Goal: Find contact information: Find contact information

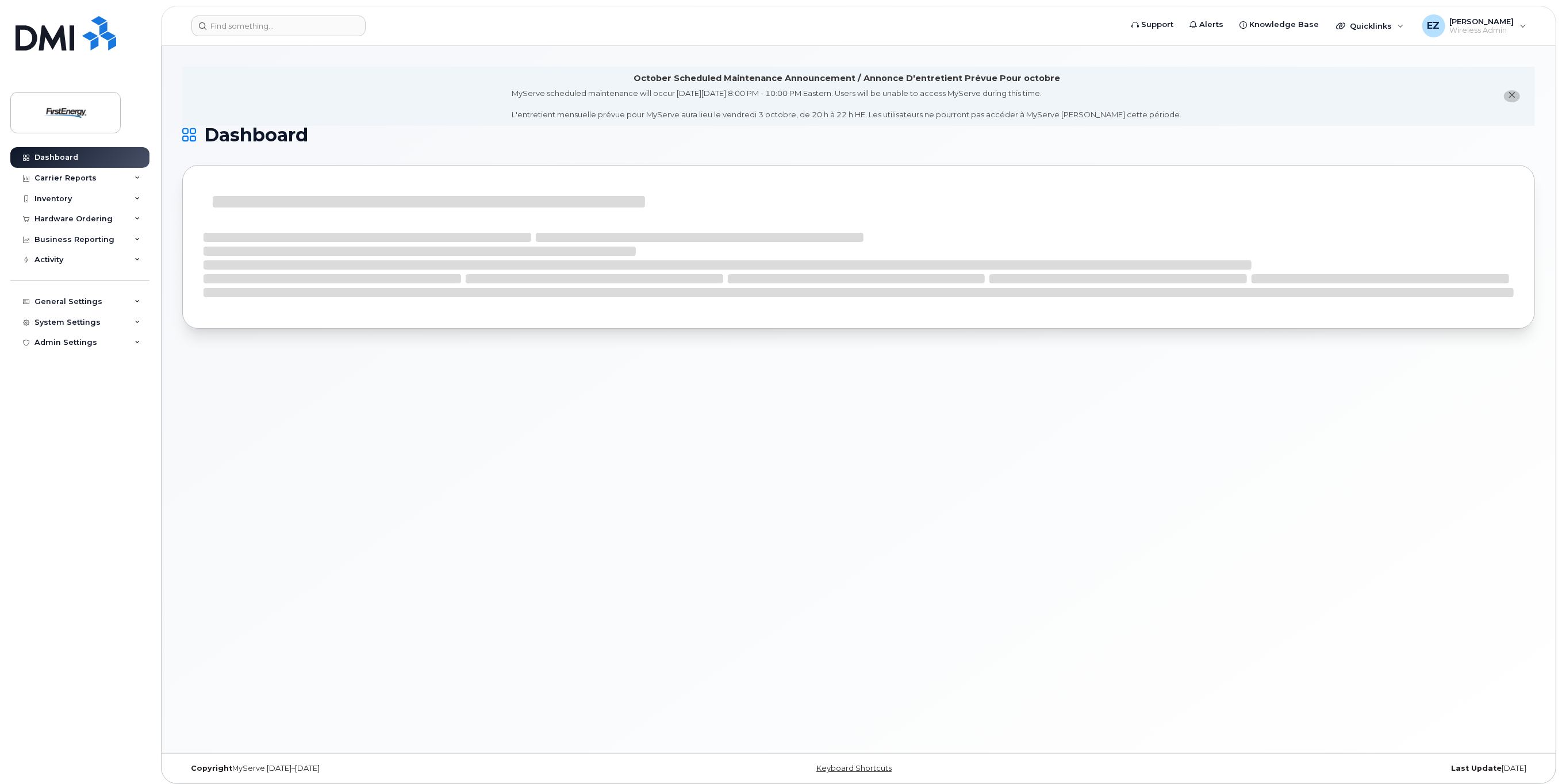
click at [655, 519] on div "October Scheduled Maintenance Announcement / Annonce D'entretient Prévue Pour o…" at bounding box center [859, 399] width 1394 height 707
click at [264, 27] on input at bounding box center [278, 26] width 174 height 21
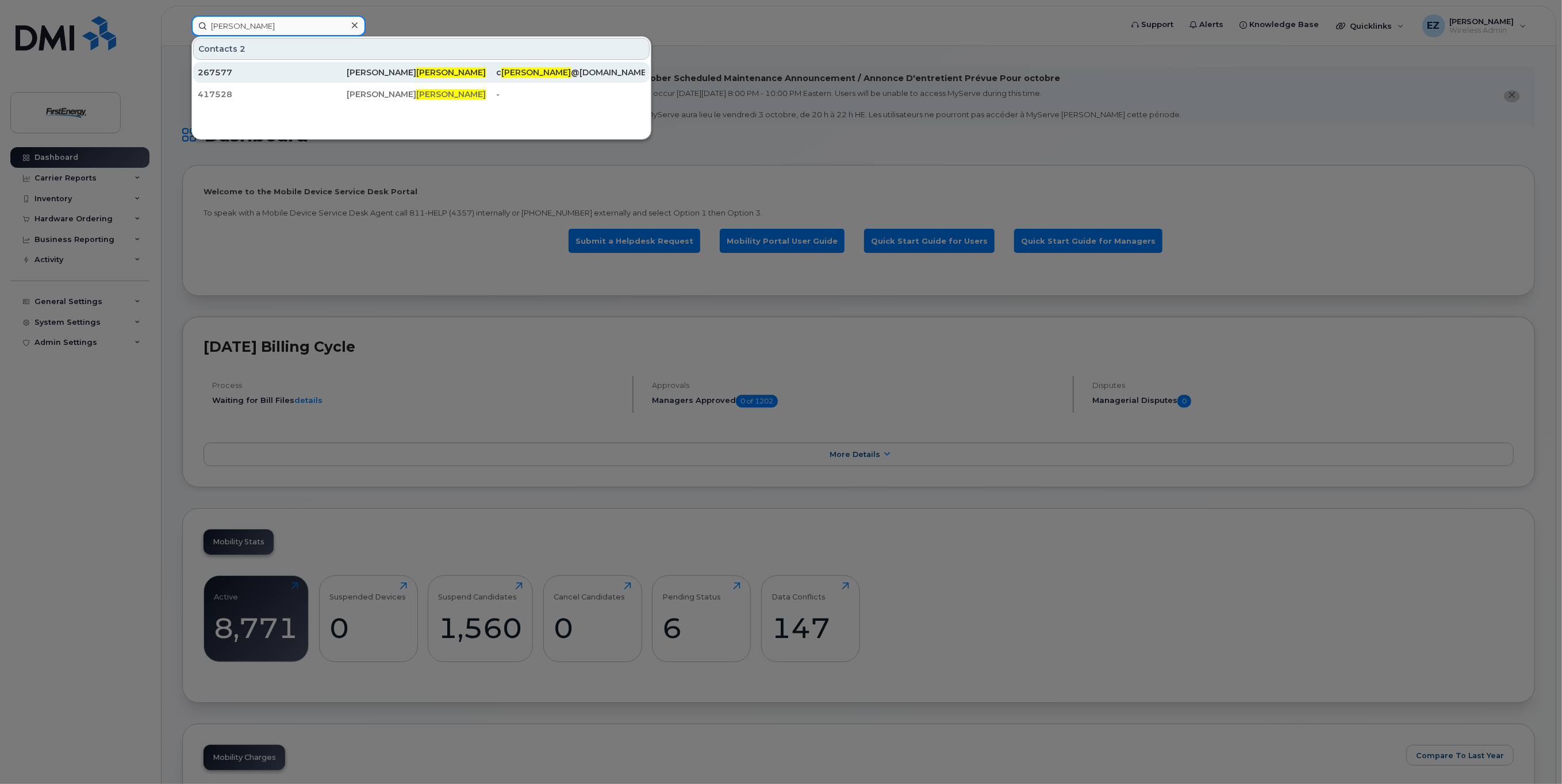
type input "[PERSON_NAME]"
click at [374, 71] on div "[PERSON_NAME]" at bounding box center [421, 73] width 149 height 12
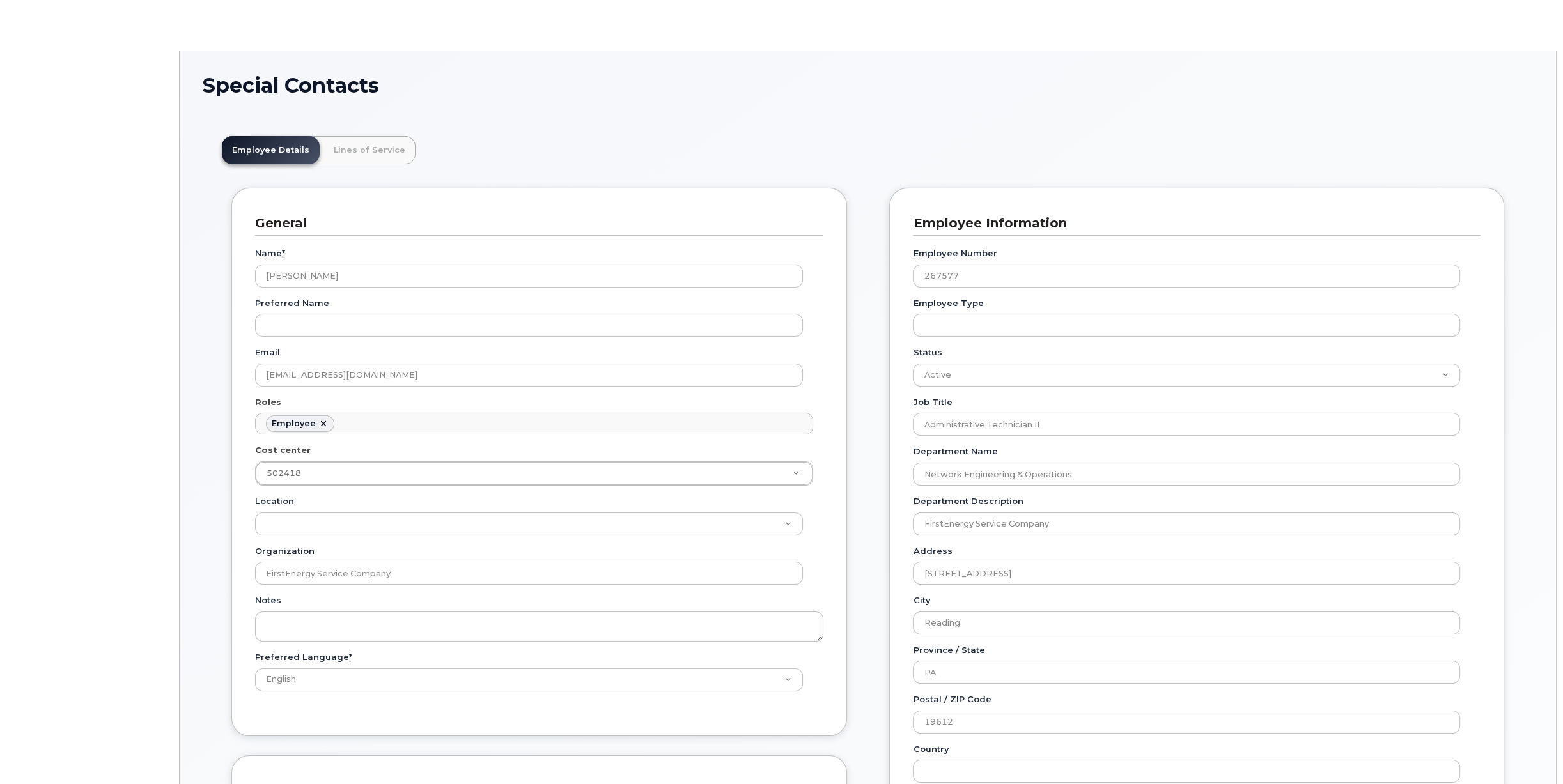
scroll to position [45, 0]
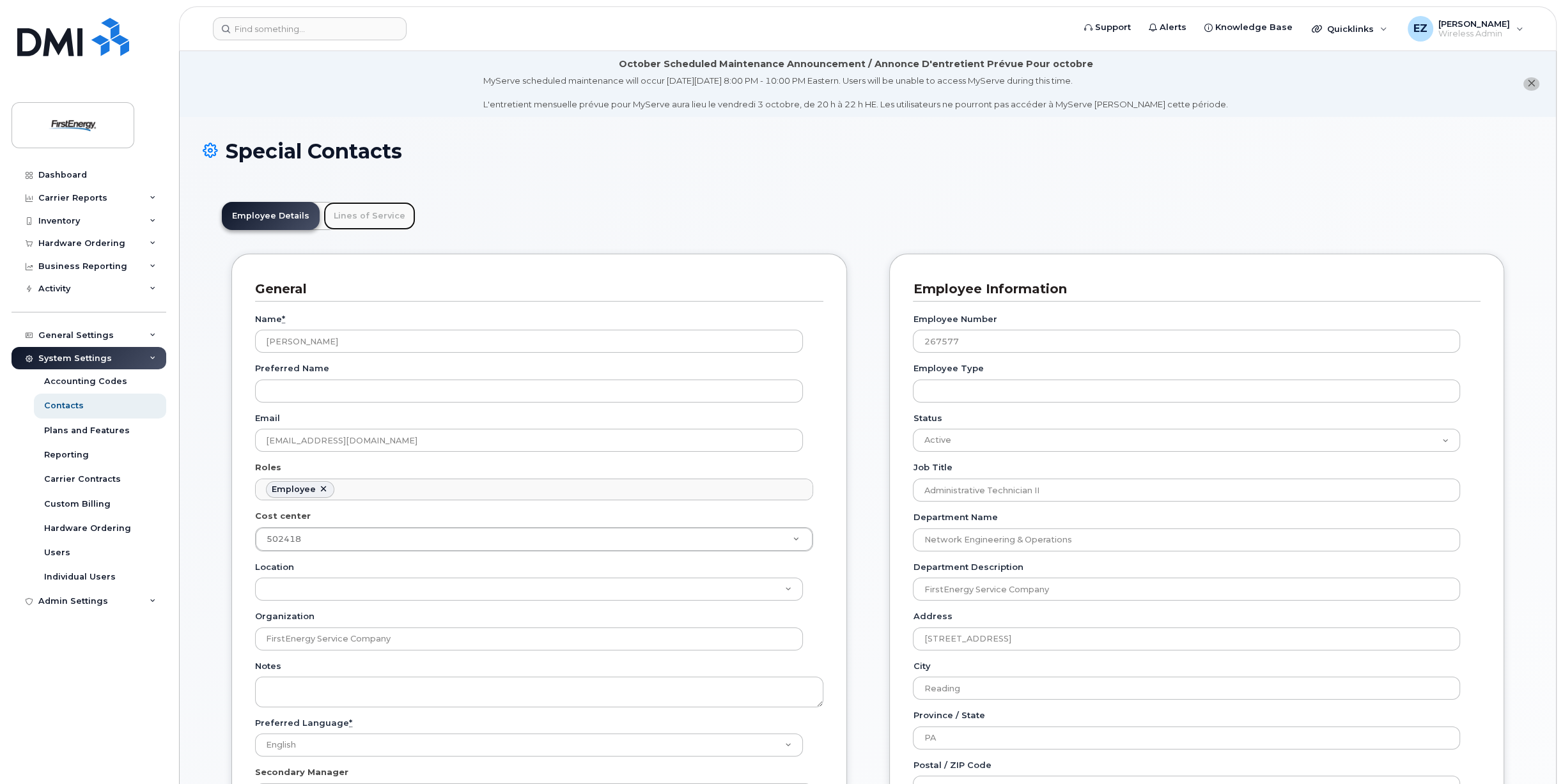
click at [351, 215] on link "Lines of Service" at bounding box center [369, 216] width 92 height 28
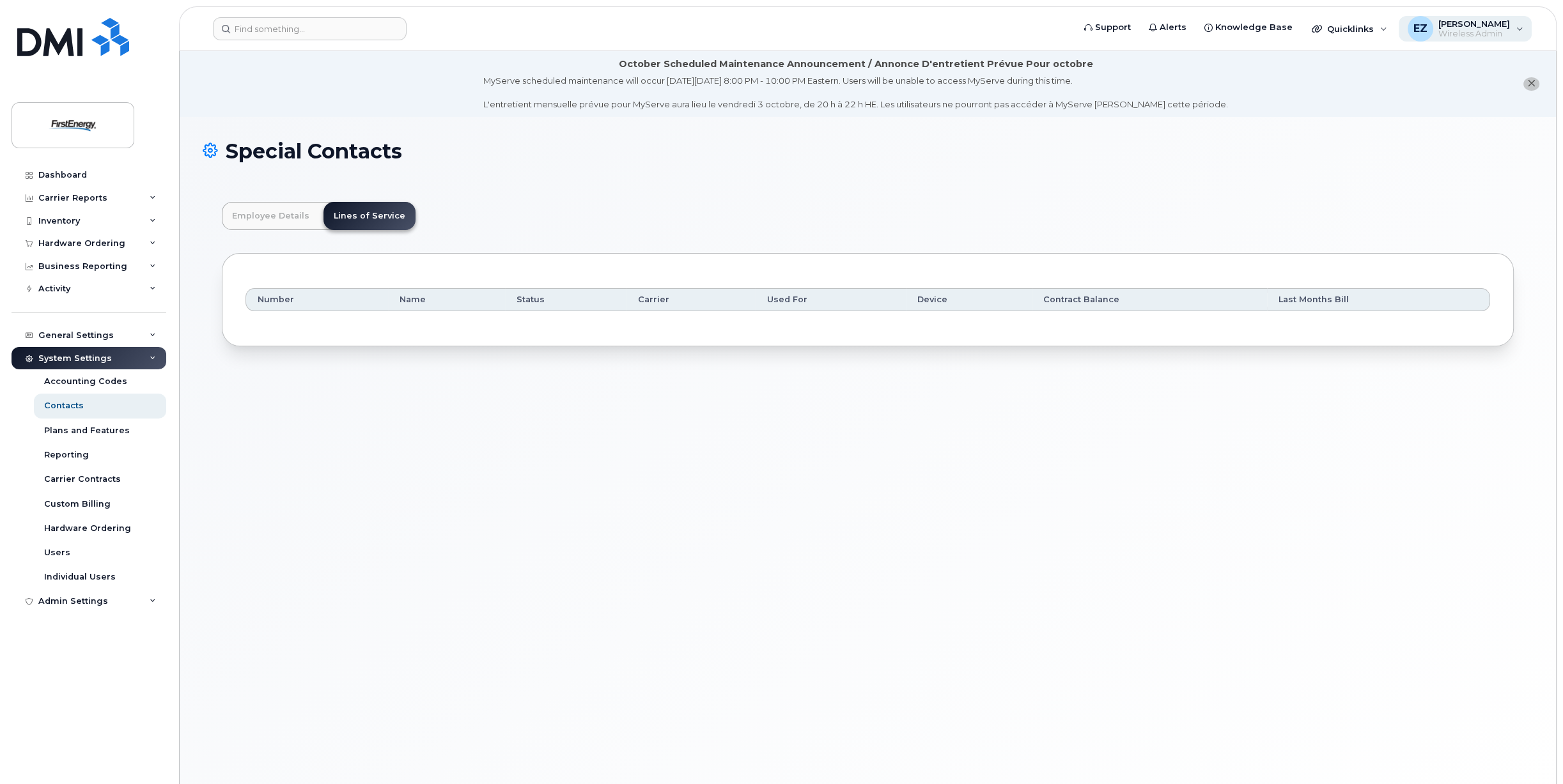
click at [1521, 32] on div "EZ Eric Zonca Wireless Admin" at bounding box center [1465, 29] width 134 height 26
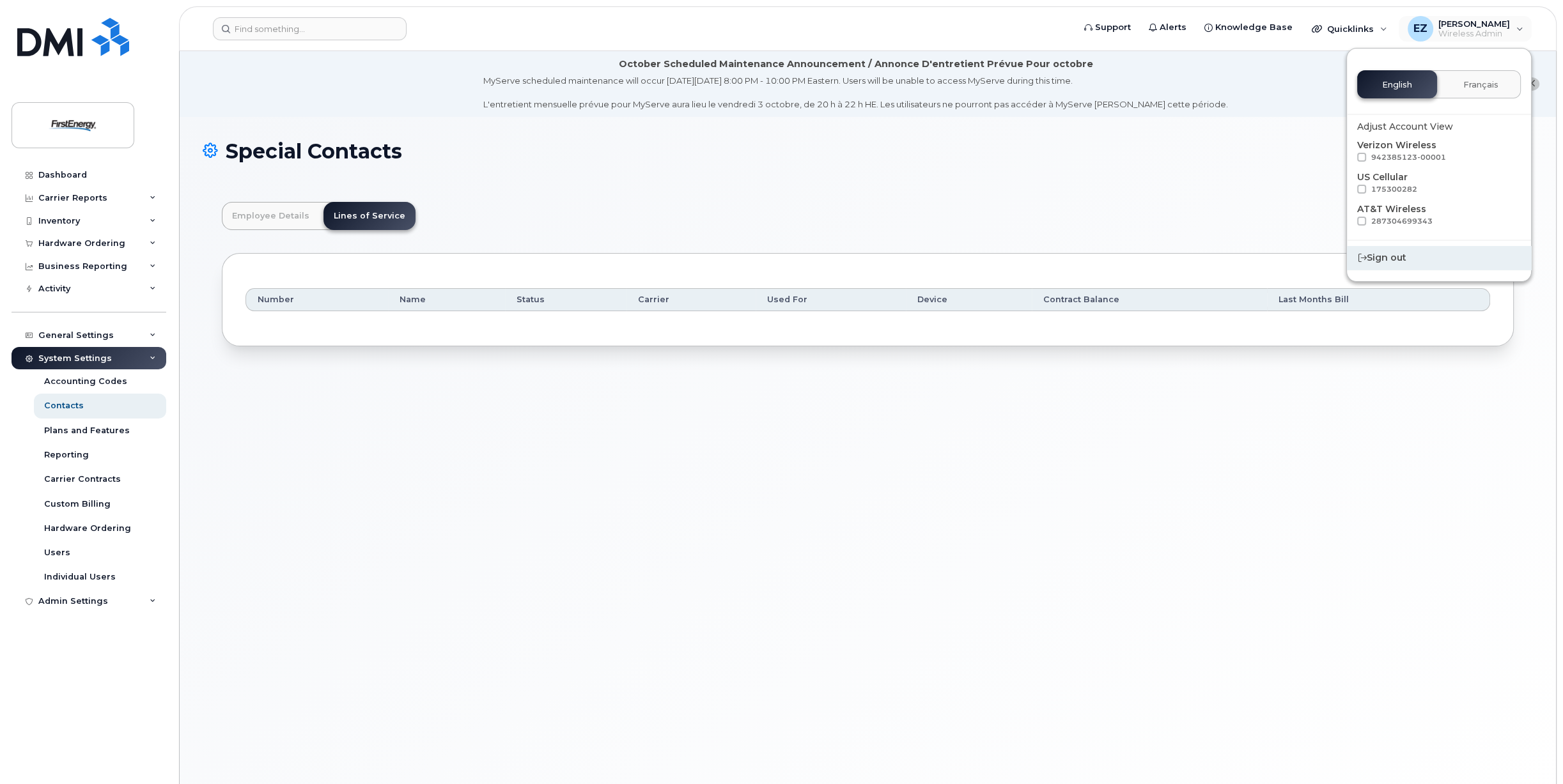
click at [1403, 258] on div "Sign out" at bounding box center [1439, 258] width 184 height 24
